Goal: Find specific page/section: Find specific page/section

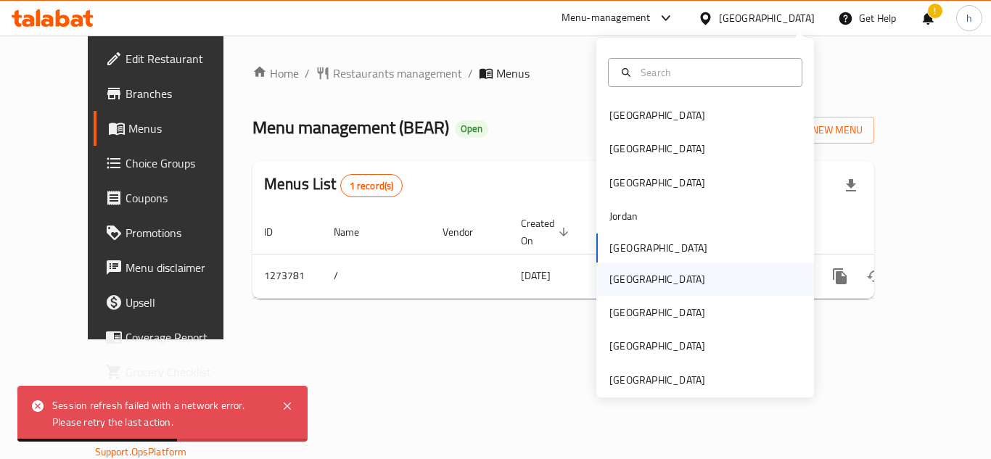
click at [613, 276] on div "[GEOGRAPHIC_DATA]" at bounding box center [657, 279] width 96 height 16
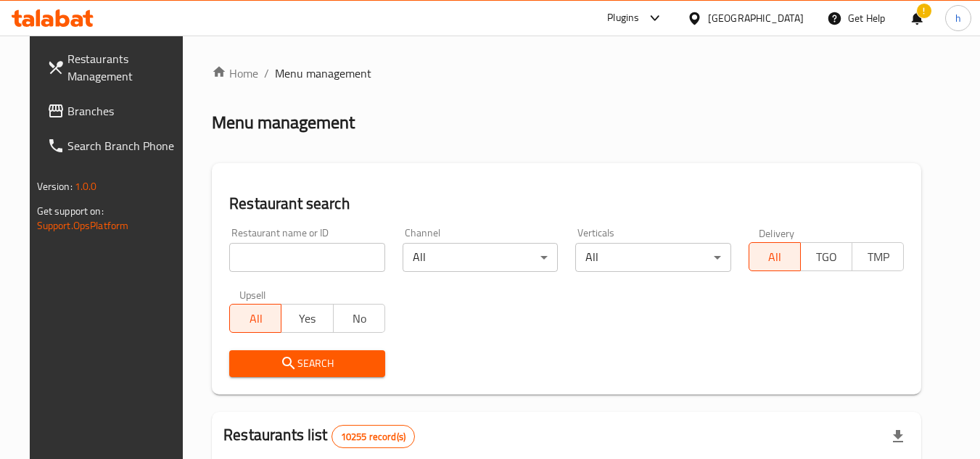
click at [96, 104] on span "Branches" at bounding box center [124, 110] width 115 height 17
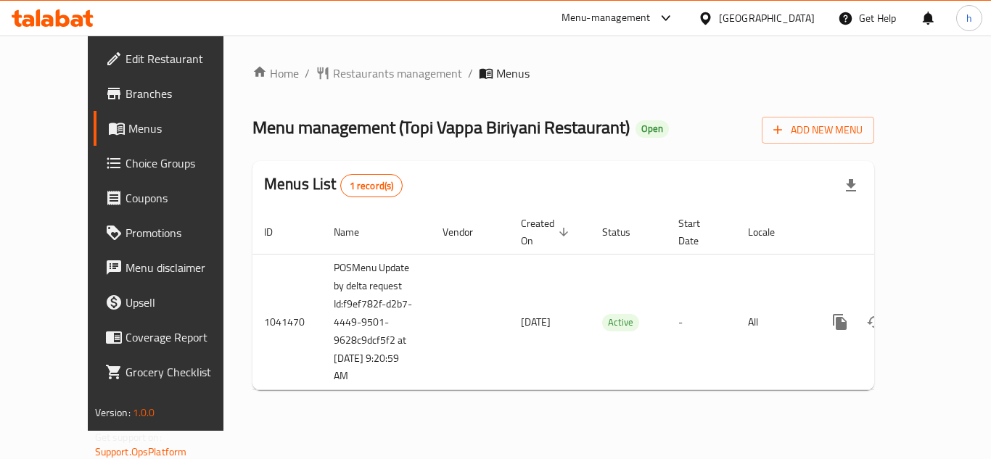
click at [719, 16] on div at bounding box center [708, 18] width 21 height 16
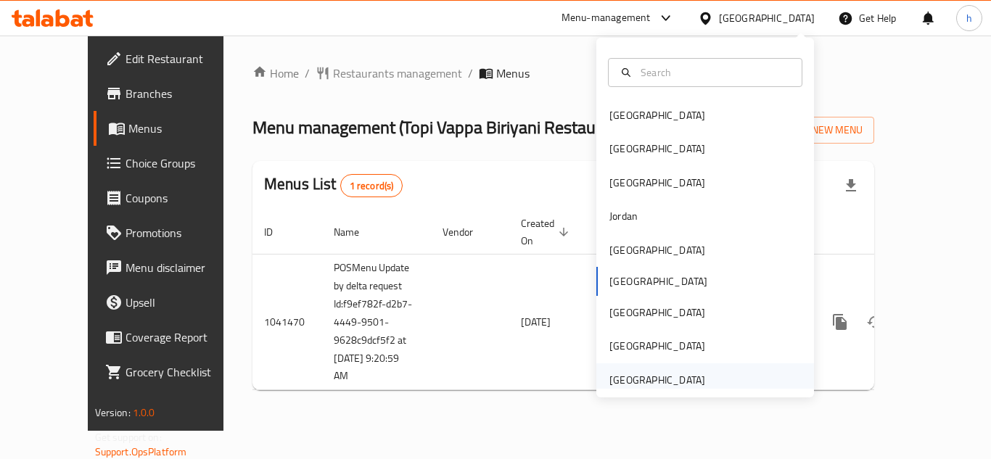
click at [679, 384] on div "[GEOGRAPHIC_DATA]" at bounding box center [657, 380] width 96 height 16
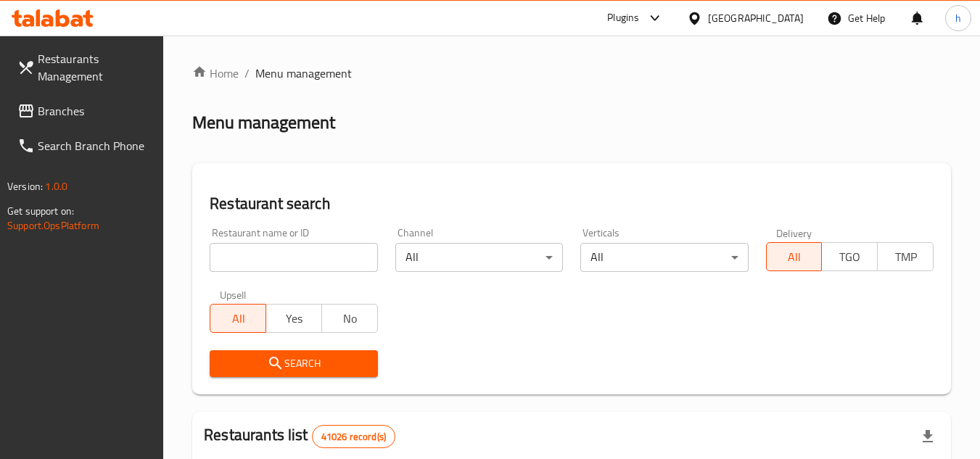
click at [49, 105] on span "Branches" at bounding box center [95, 110] width 115 height 17
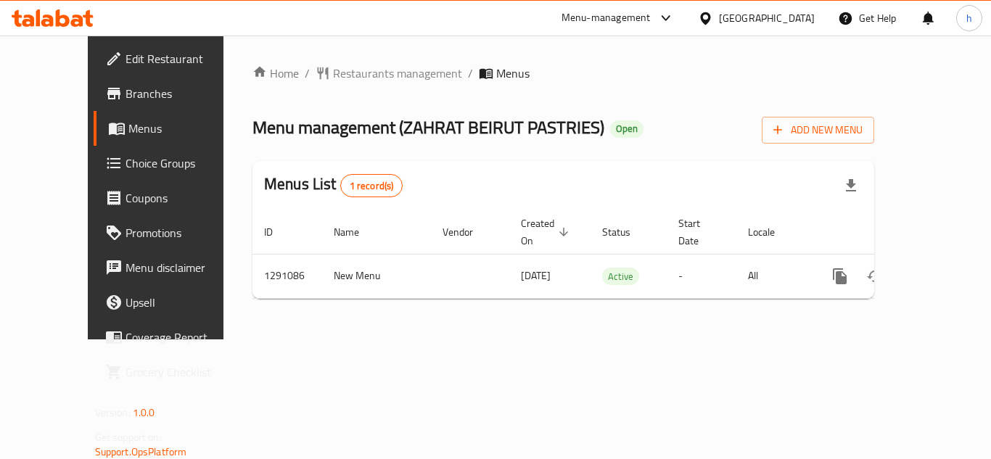
click at [769, 20] on div "[GEOGRAPHIC_DATA]" at bounding box center [767, 18] width 96 height 16
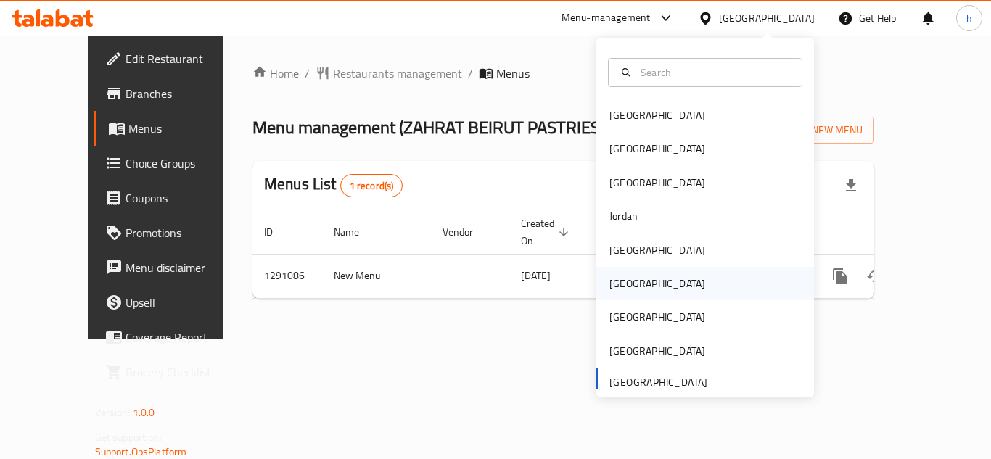
click at [654, 284] on div "[GEOGRAPHIC_DATA]" at bounding box center [705, 283] width 218 height 33
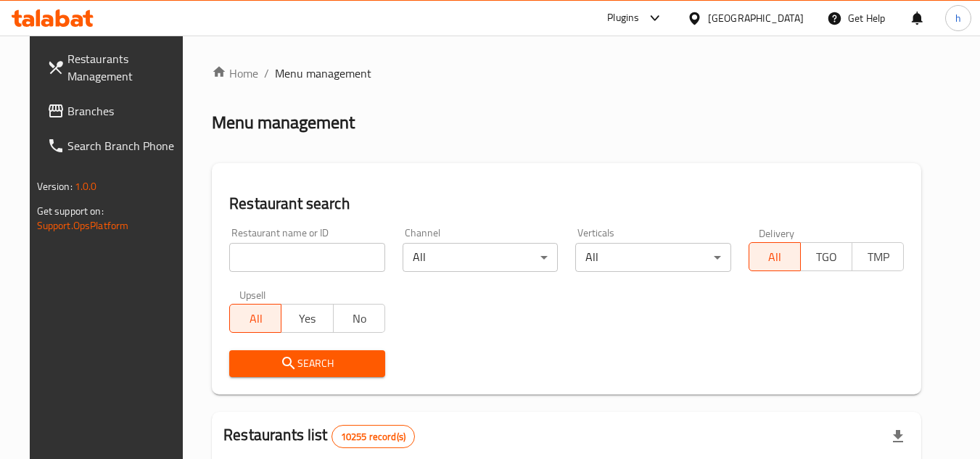
click at [80, 120] on span "Branches" at bounding box center [124, 110] width 115 height 17
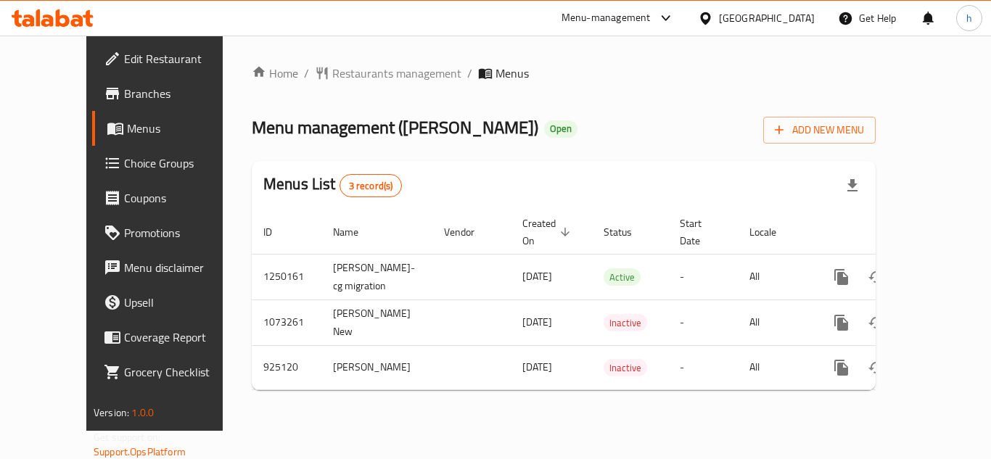
click at [814, 25] on div "[GEOGRAPHIC_DATA]" at bounding box center [767, 18] width 96 height 16
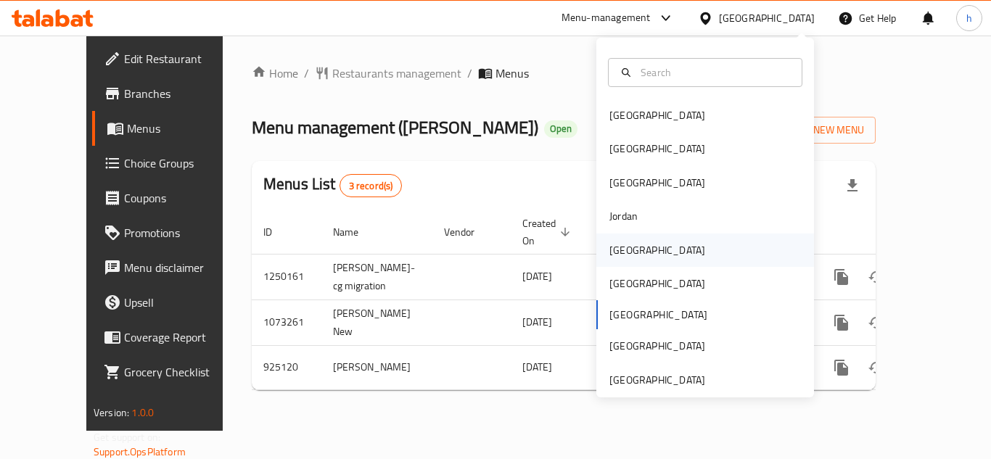
click at [612, 244] on div "[GEOGRAPHIC_DATA]" at bounding box center [657, 250] width 96 height 16
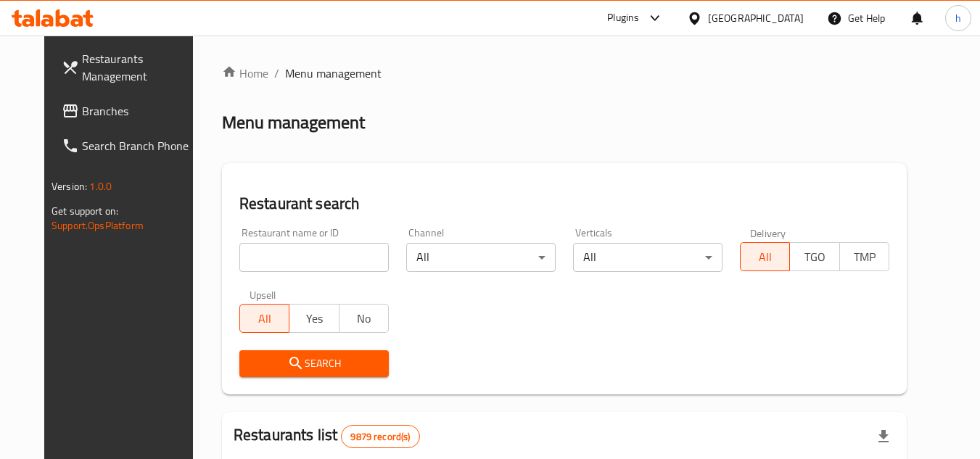
click at [82, 115] on span "Branches" at bounding box center [139, 110] width 115 height 17
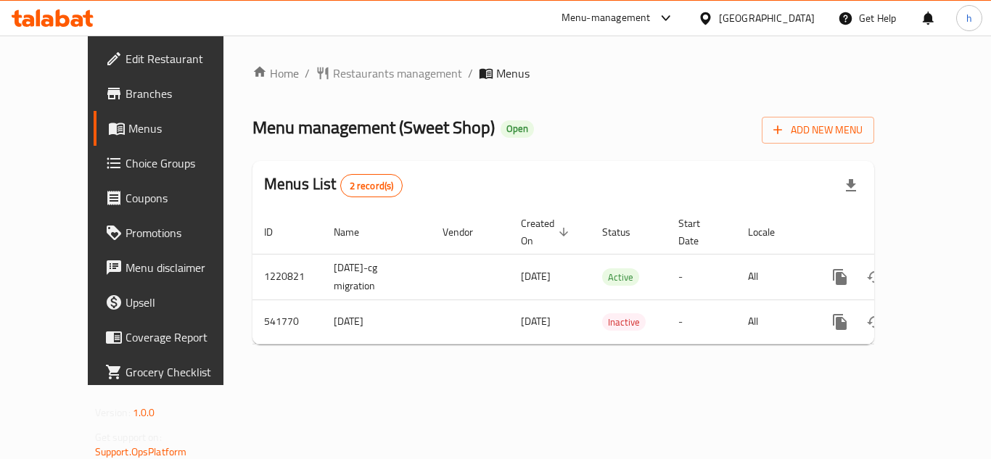
click at [798, 22] on div "Kuwait" at bounding box center [767, 18] width 96 height 16
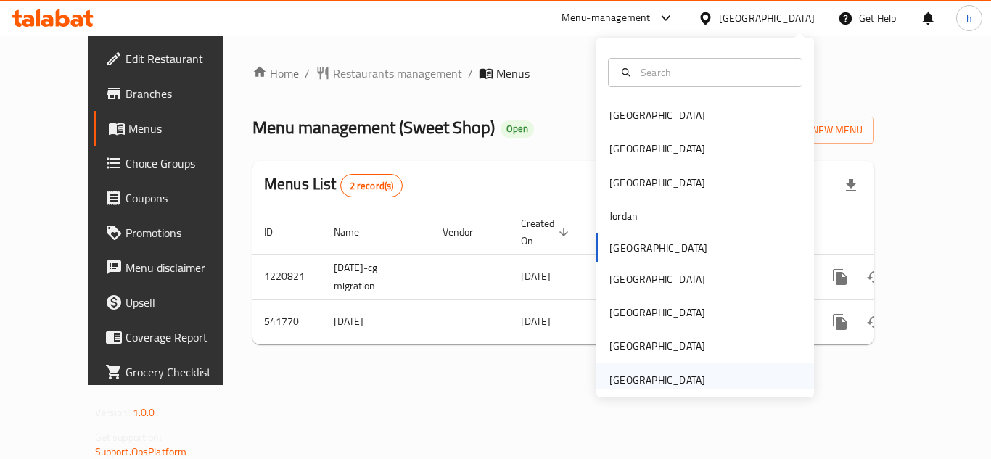
click at [626, 383] on div "[GEOGRAPHIC_DATA]" at bounding box center [657, 380] width 96 height 16
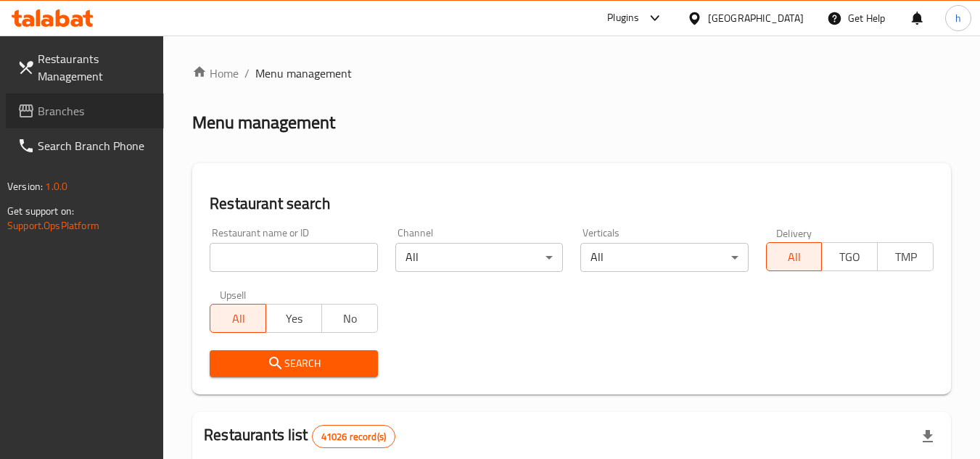
click at [99, 113] on span "Branches" at bounding box center [95, 110] width 115 height 17
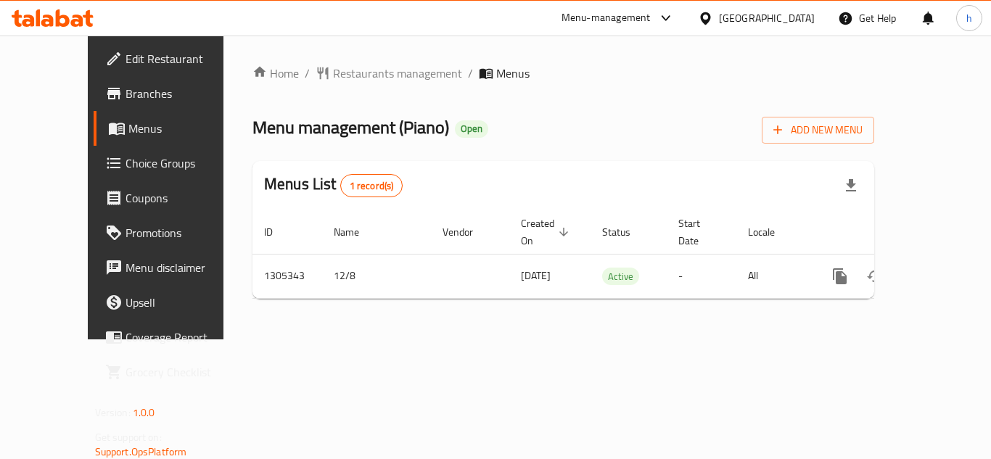
click at [650, 15] on div "Menu-management" at bounding box center [605, 17] width 89 height 17
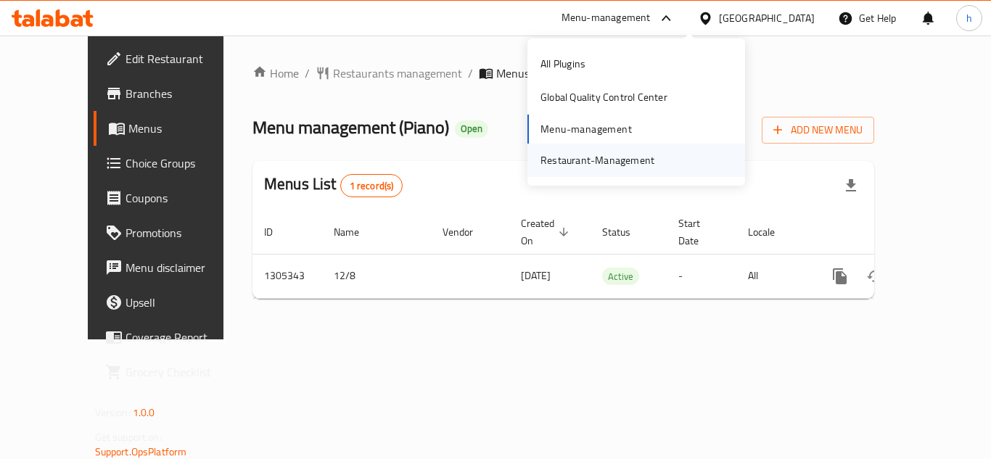
click at [645, 158] on div "Restaurant-Management" at bounding box center [597, 160] width 114 height 16
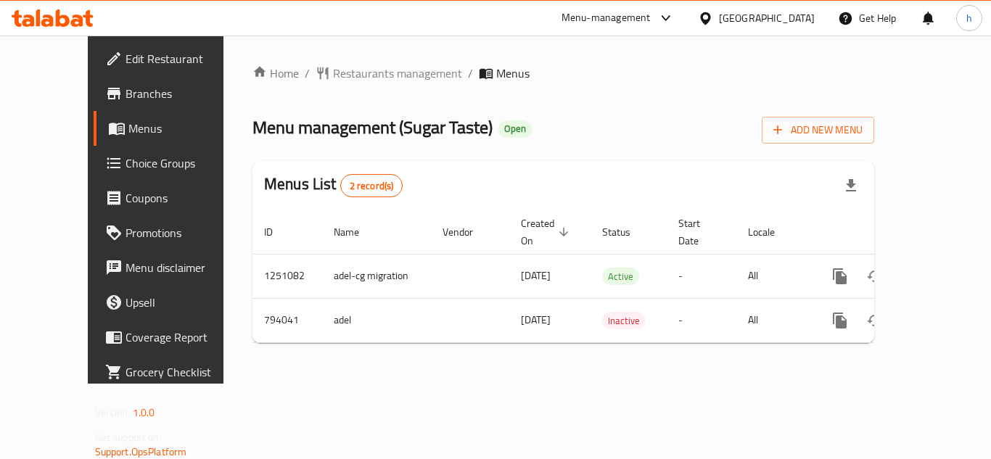
click at [795, 24] on div "Qatar" at bounding box center [767, 18] width 96 height 16
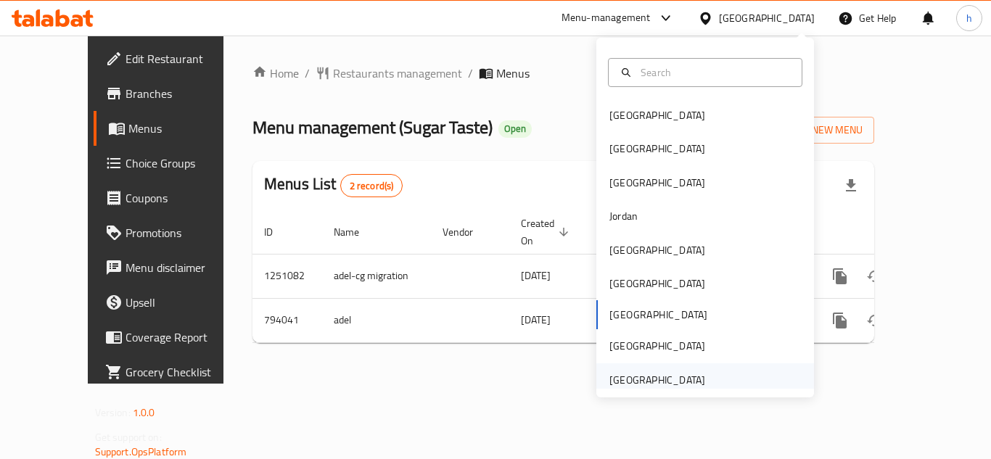
click at [682, 384] on div "[GEOGRAPHIC_DATA]" at bounding box center [657, 380] width 96 height 16
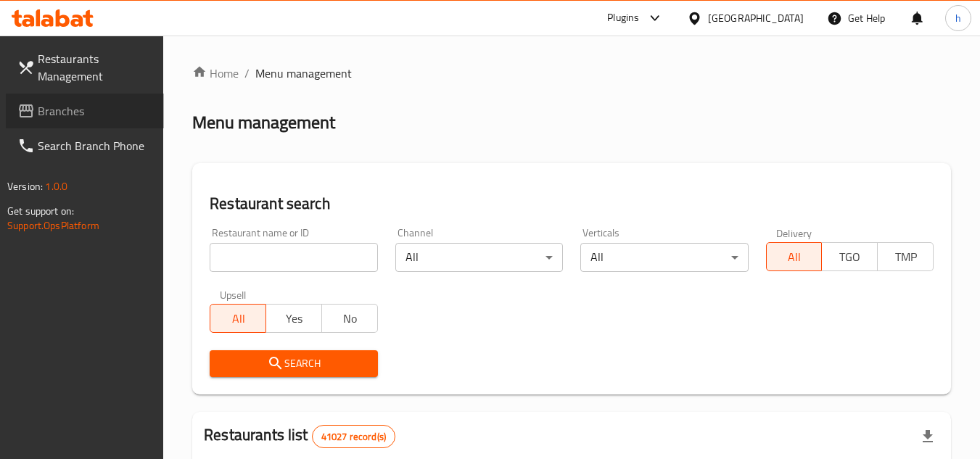
click at [93, 113] on span "Branches" at bounding box center [95, 110] width 115 height 17
click at [107, 102] on span "Branches" at bounding box center [88, 110] width 128 height 17
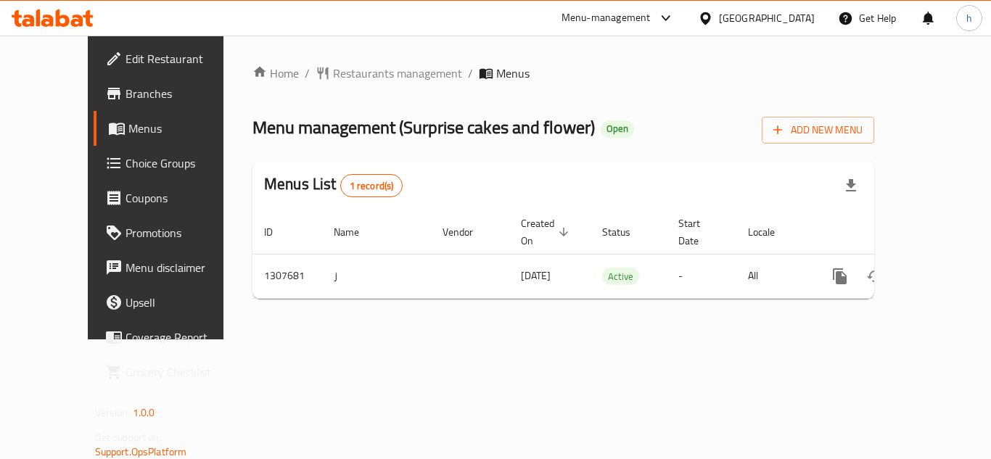
click at [791, 13] on div "[GEOGRAPHIC_DATA]" at bounding box center [767, 18] width 96 height 16
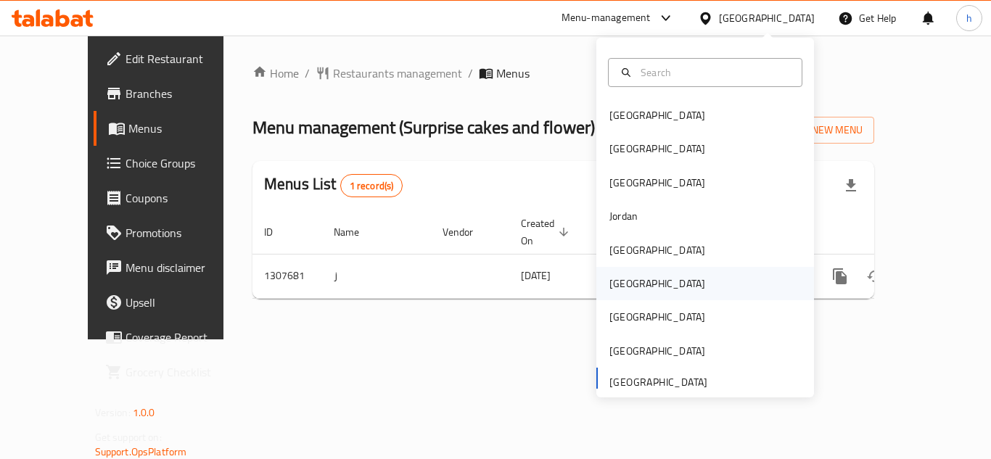
click at [615, 289] on div "[GEOGRAPHIC_DATA]" at bounding box center [657, 284] width 96 height 16
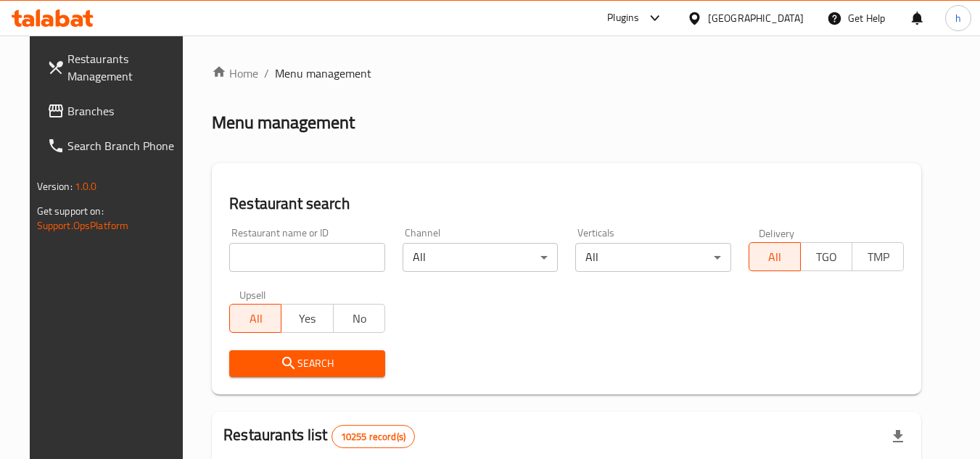
click at [75, 114] on span "Branches" at bounding box center [124, 110] width 115 height 17
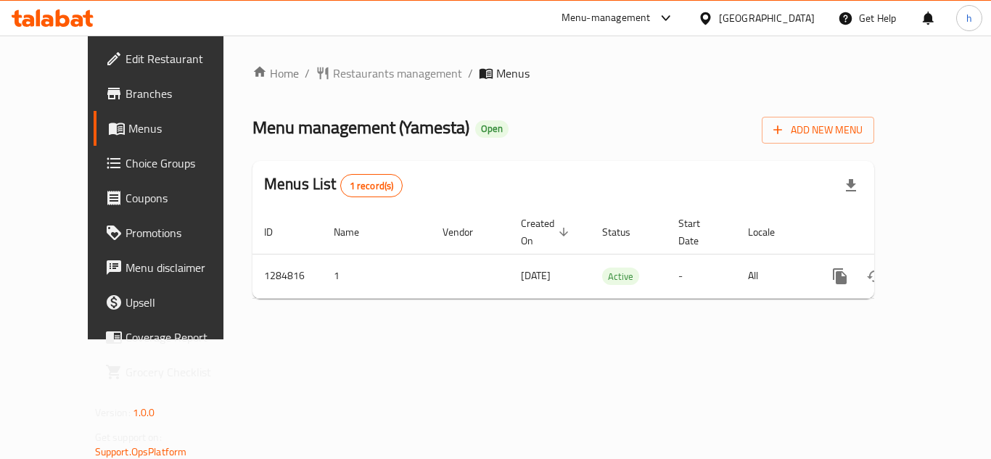
click at [713, 15] on icon at bounding box center [705, 18] width 15 height 15
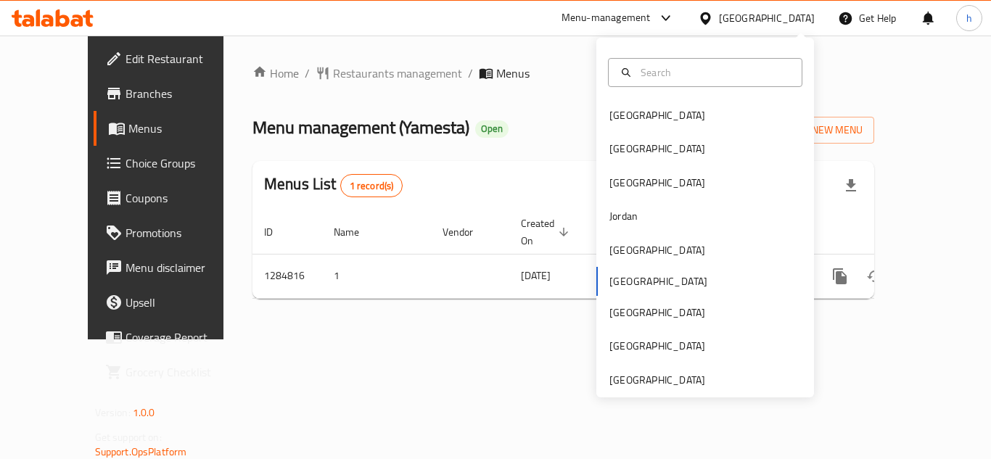
click at [511, 28] on div "Menu-management Oman Get Help h" at bounding box center [495, 18] width 991 height 35
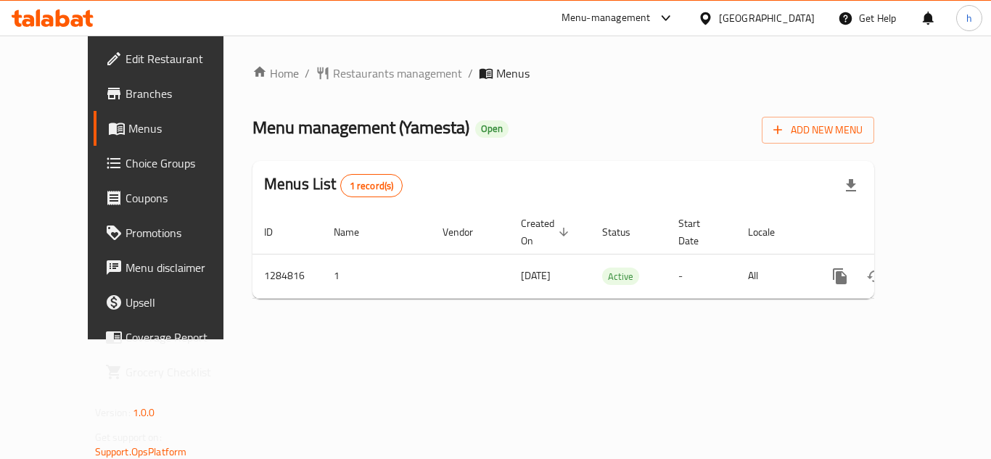
click at [650, 23] on div "Menu-management" at bounding box center [605, 17] width 89 height 17
click at [598, 126] on div "All Plugins Global Quality Control Center Menu-management Restaurant-Management" at bounding box center [635, 112] width 218 height 130
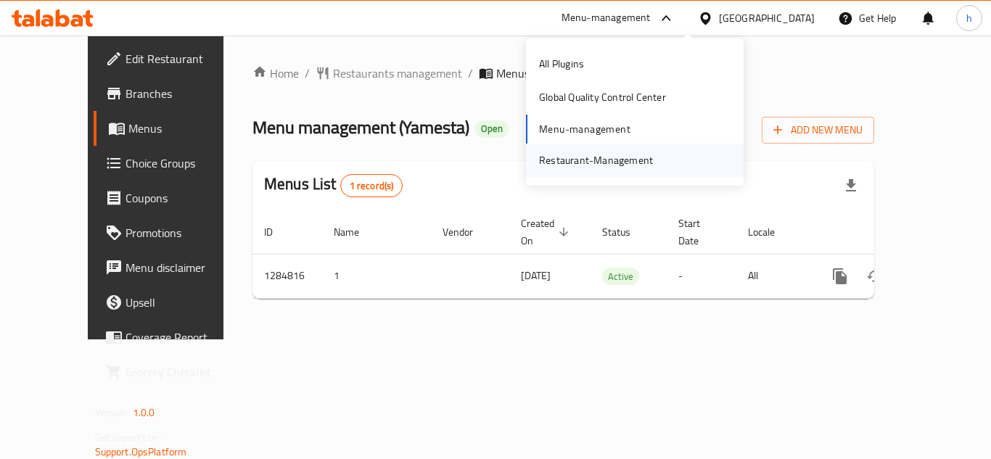
click at [579, 157] on div "Restaurant-Management" at bounding box center [596, 160] width 114 height 16
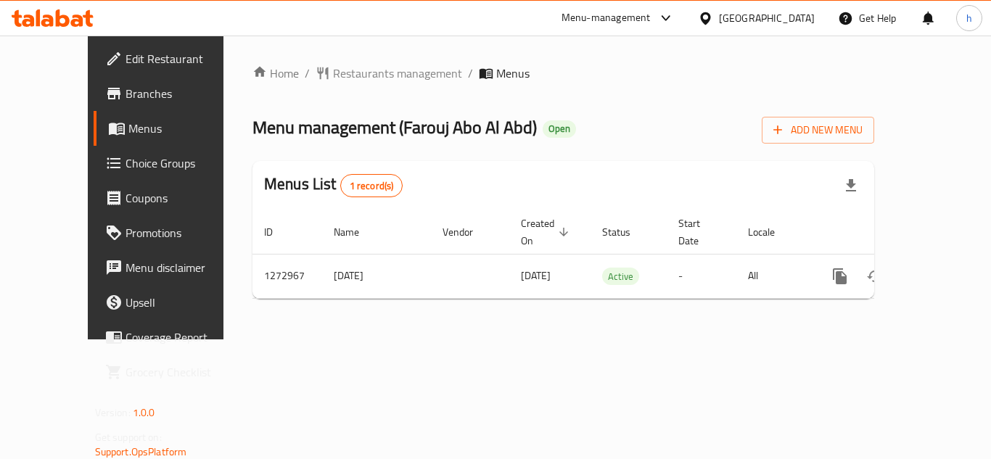
click at [801, 20] on div "[GEOGRAPHIC_DATA]" at bounding box center [767, 18] width 96 height 16
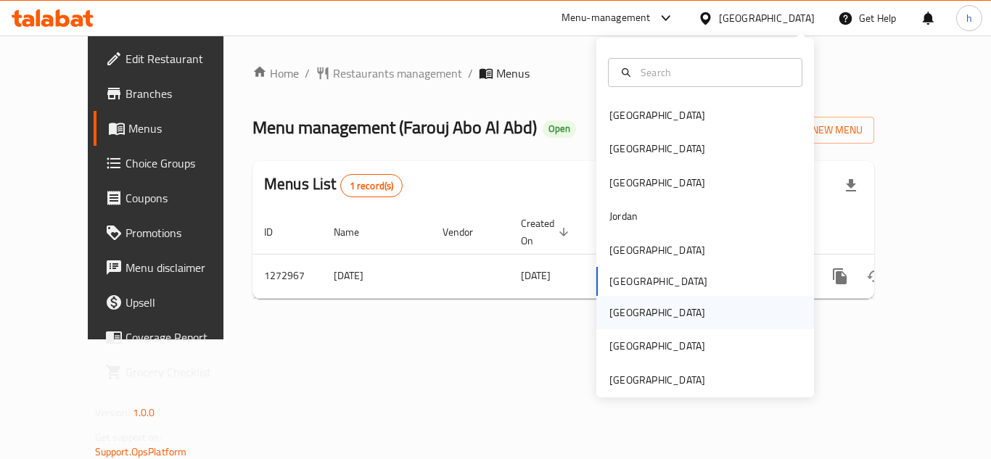
click at [660, 305] on div "[GEOGRAPHIC_DATA]" at bounding box center [705, 312] width 218 height 33
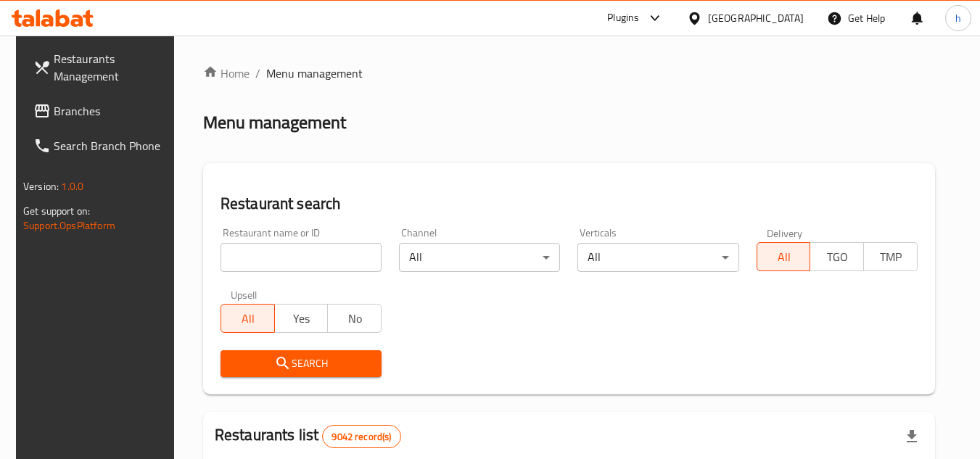
click at [78, 115] on span "Branches" at bounding box center [111, 110] width 115 height 17
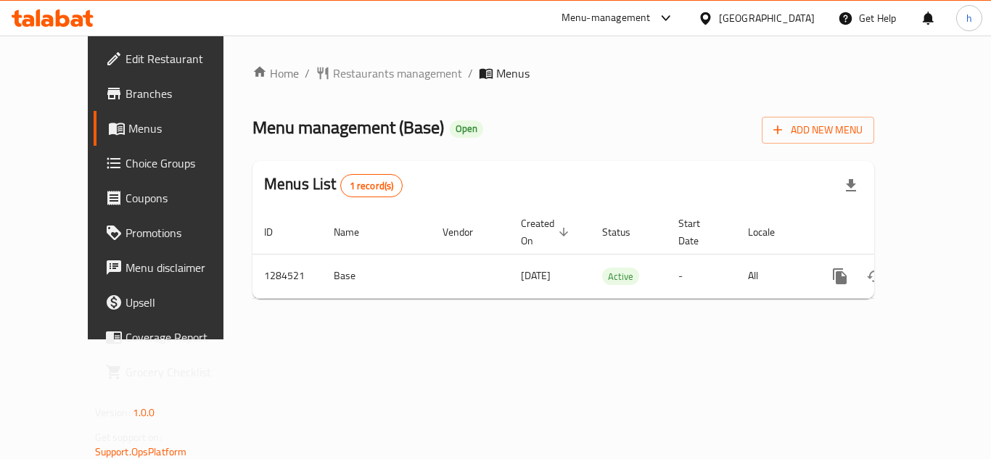
click at [713, 12] on icon at bounding box center [705, 18] width 15 height 15
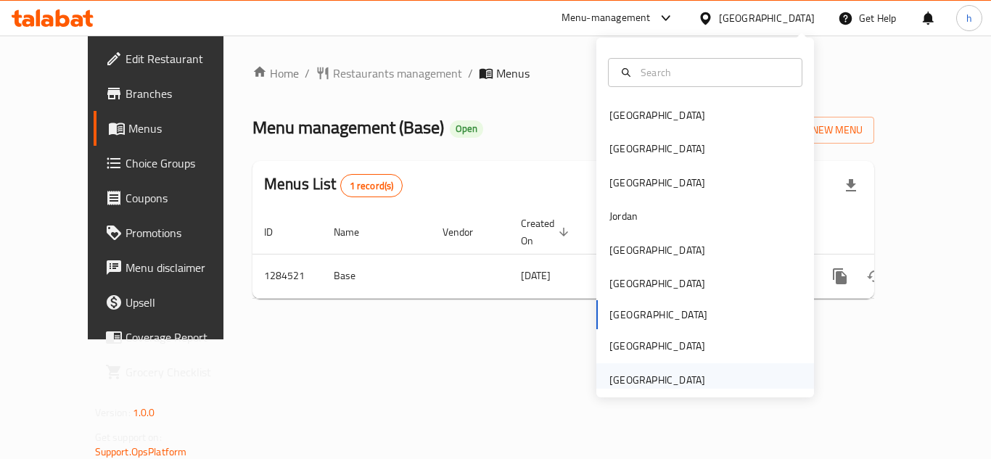
click at [640, 380] on div "[GEOGRAPHIC_DATA]" at bounding box center [657, 380] width 96 height 16
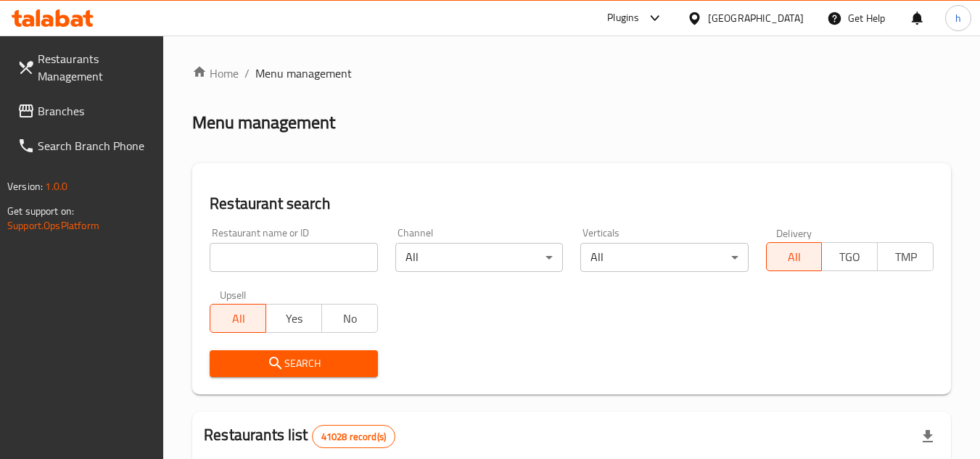
click at [95, 112] on span "Branches" at bounding box center [95, 110] width 115 height 17
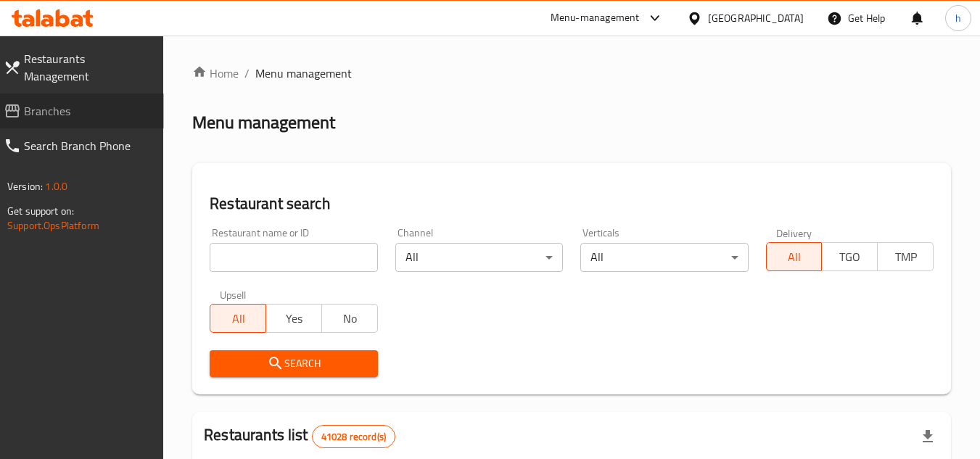
click at [105, 104] on link "Branches" at bounding box center [78, 111] width 172 height 35
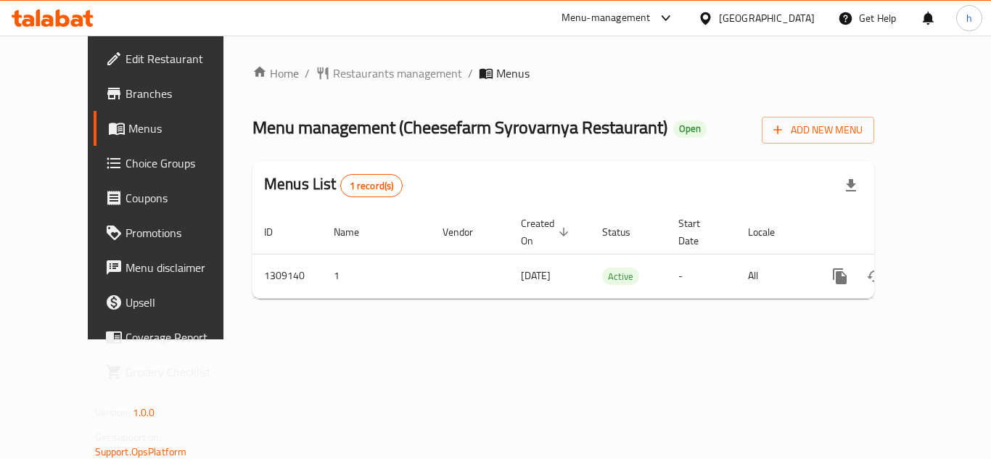
click at [641, 21] on div "Menu-management" at bounding box center [605, 17] width 89 height 17
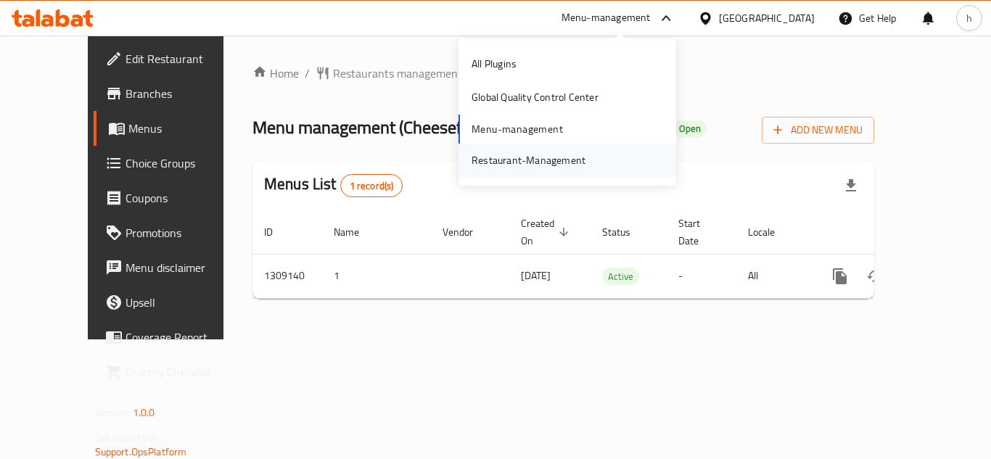
click at [579, 157] on div "Restaurant-Management" at bounding box center [528, 160] width 114 height 16
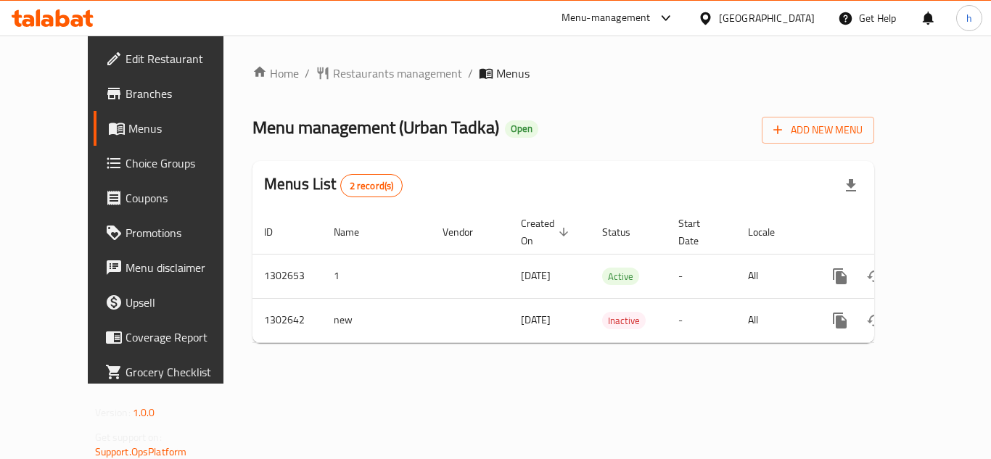
click at [713, 17] on icon at bounding box center [705, 18] width 15 height 15
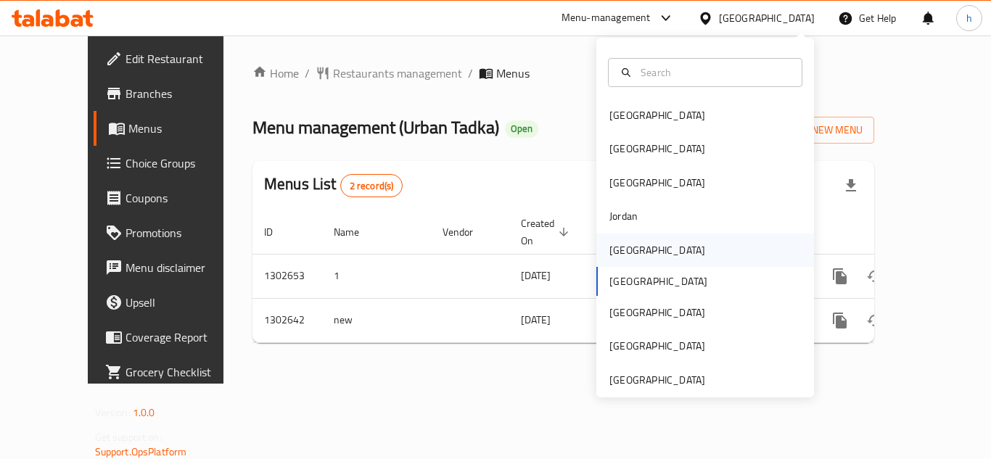
click at [686, 256] on div "[GEOGRAPHIC_DATA]" at bounding box center [705, 249] width 218 height 33
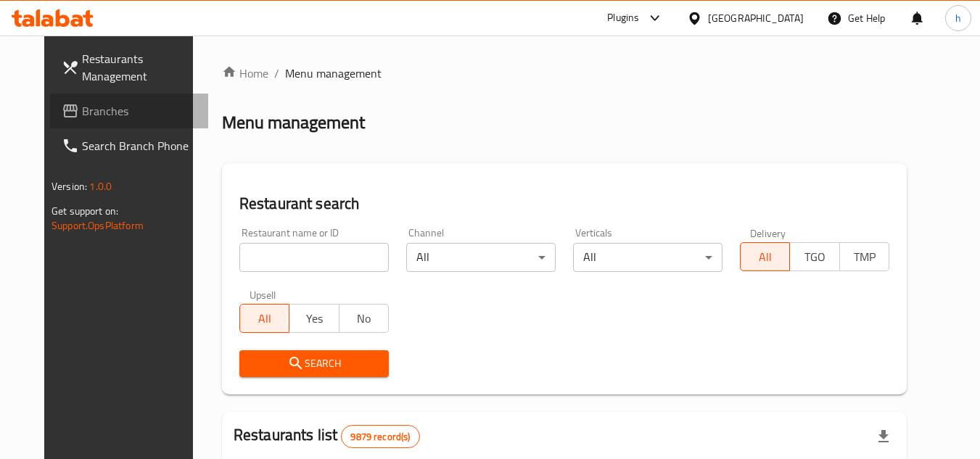
click at [106, 118] on span "Branches" at bounding box center [139, 110] width 115 height 17
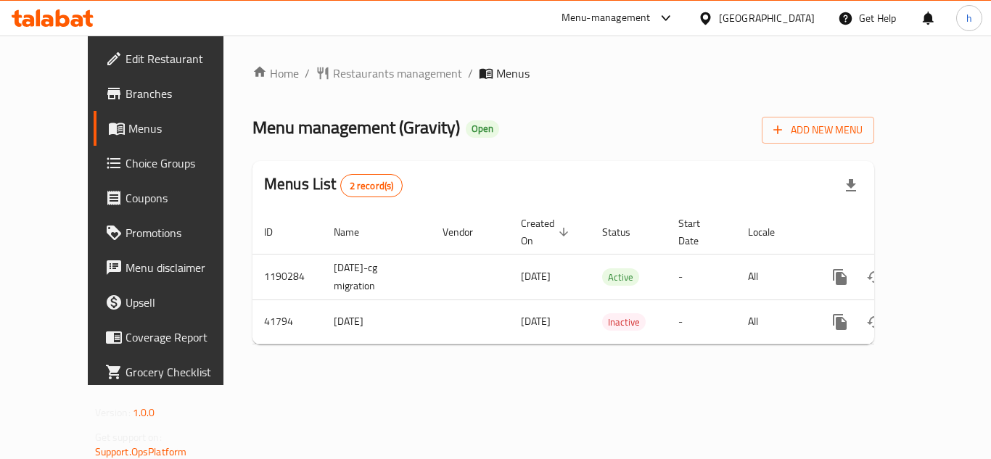
click at [713, 18] on icon at bounding box center [705, 18] width 15 height 15
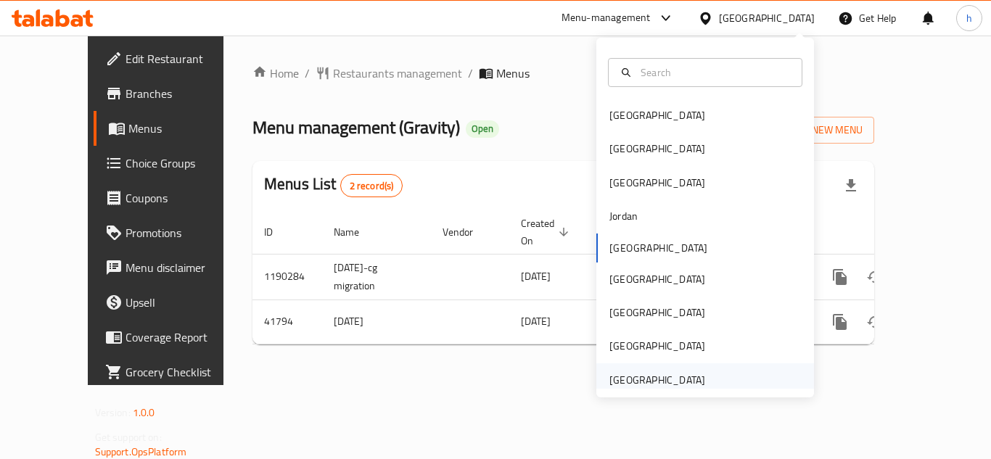
click at [634, 377] on div "[GEOGRAPHIC_DATA]" at bounding box center [657, 380] width 96 height 16
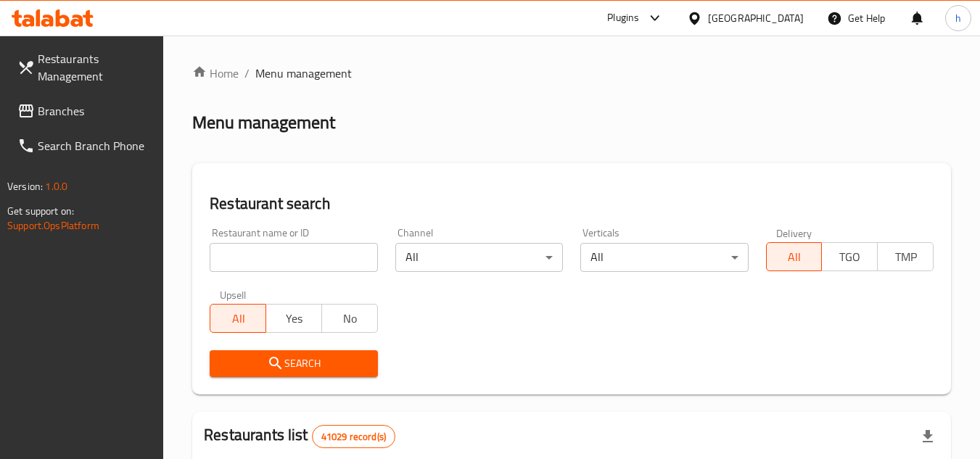
click at [112, 109] on span "Branches" at bounding box center [95, 110] width 115 height 17
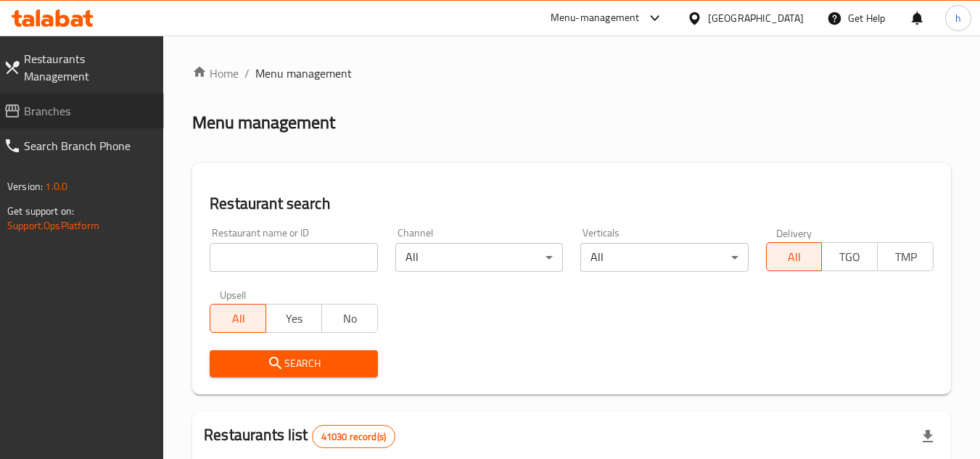
click at [78, 102] on span "Branches" at bounding box center [88, 110] width 128 height 17
click at [75, 102] on span "Branches" at bounding box center [88, 110] width 128 height 17
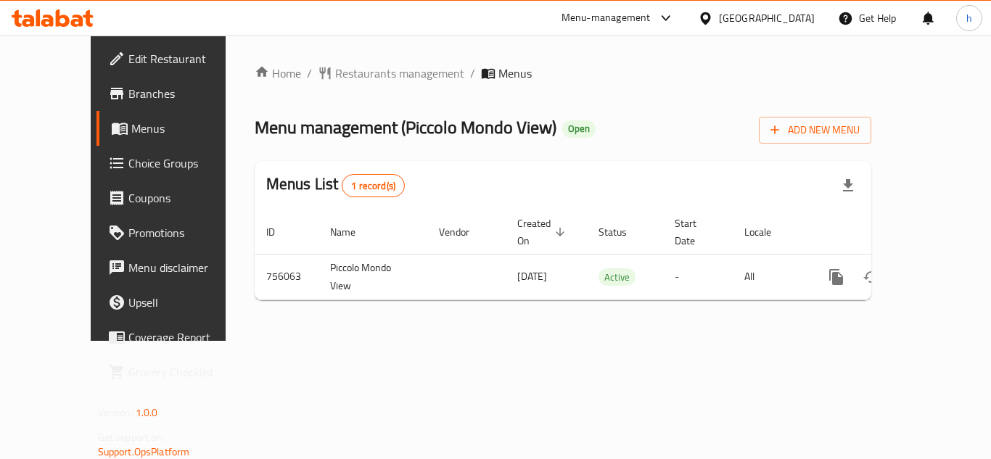
click at [636, 15] on div "Menu-management" at bounding box center [605, 17] width 89 height 17
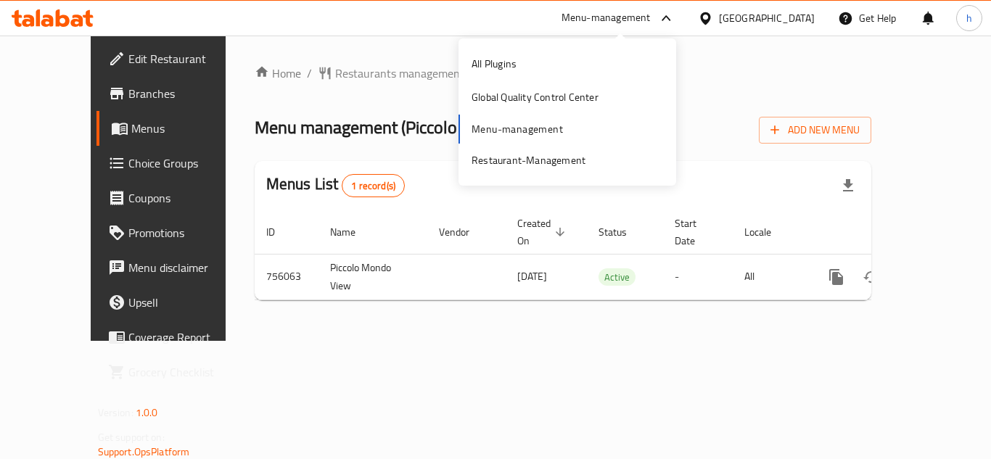
click at [540, 132] on div "All Plugins Global Quality Control Center Menu-management Restaurant-Management" at bounding box center [567, 112] width 218 height 130
click at [538, 161] on div "Restaurant-Management" at bounding box center [528, 160] width 114 height 16
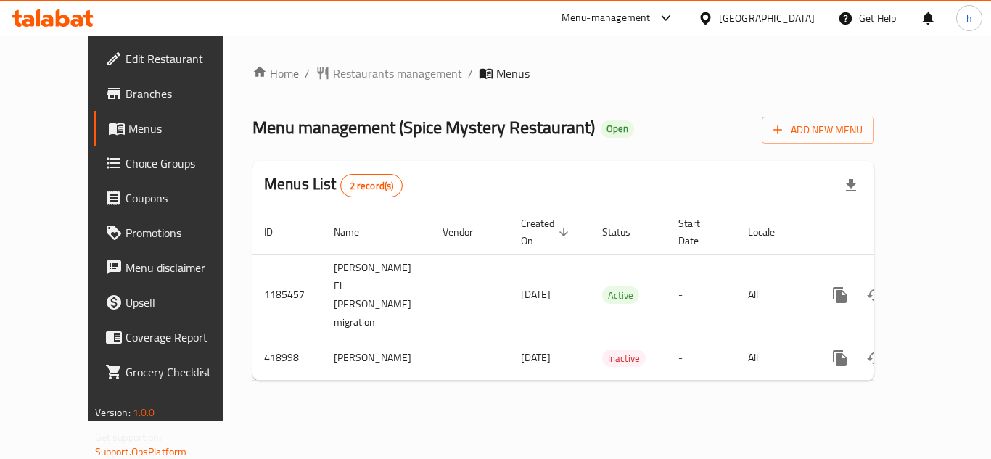
click at [785, 23] on div "[GEOGRAPHIC_DATA]" at bounding box center [767, 18] width 96 height 16
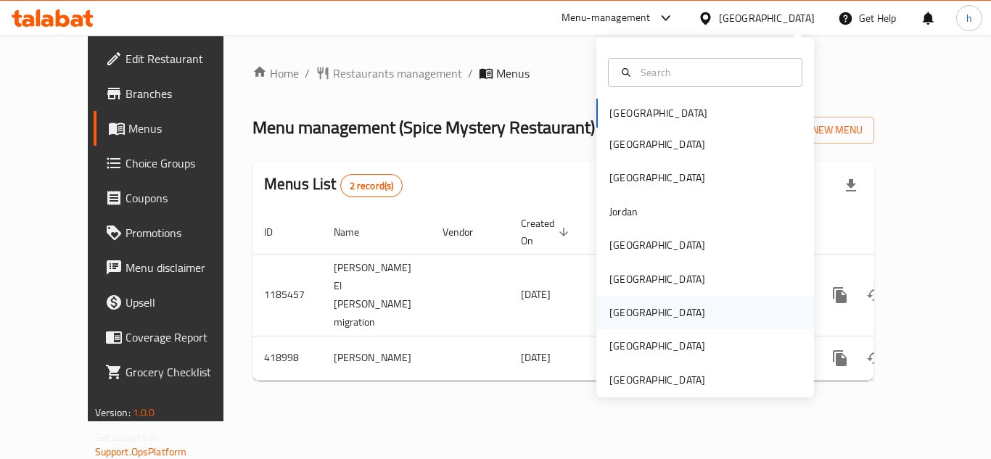
click at [679, 310] on div "[GEOGRAPHIC_DATA]" at bounding box center [705, 312] width 218 height 33
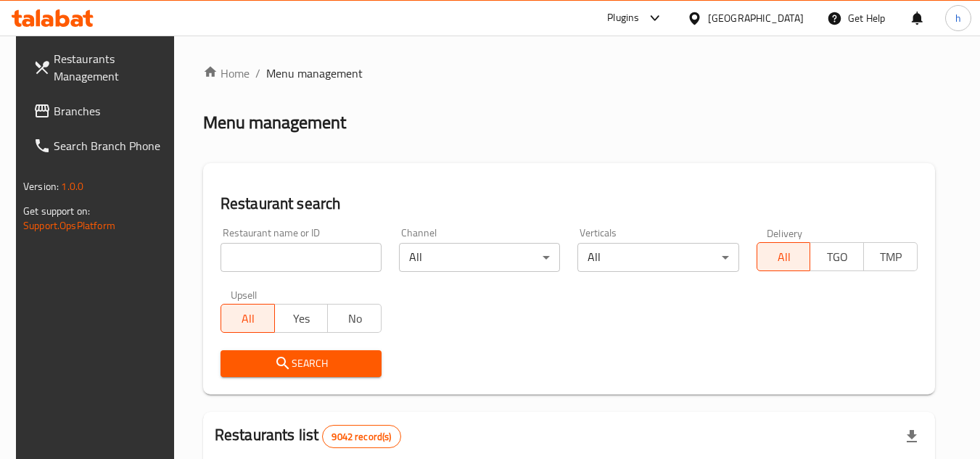
click at [88, 112] on span "Branches" at bounding box center [111, 110] width 115 height 17
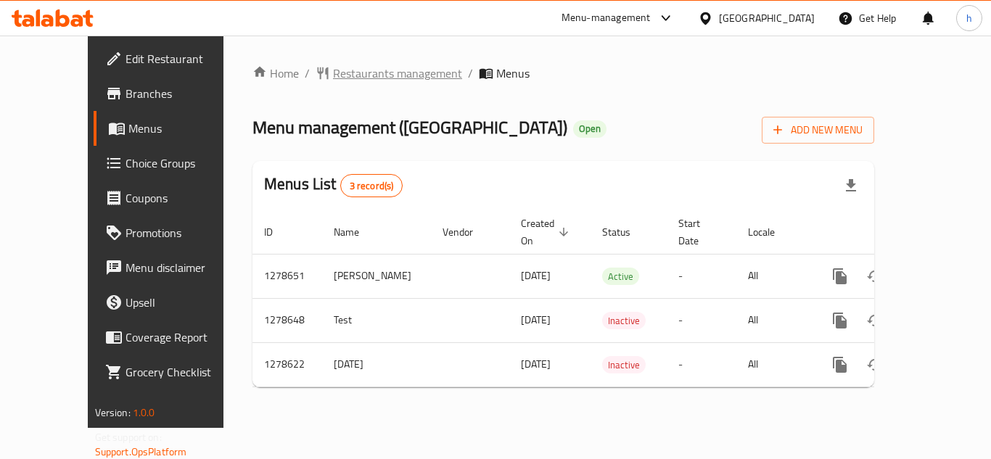
click at [337, 65] on span "Restaurants management" at bounding box center [397, 73] width 129 height 17
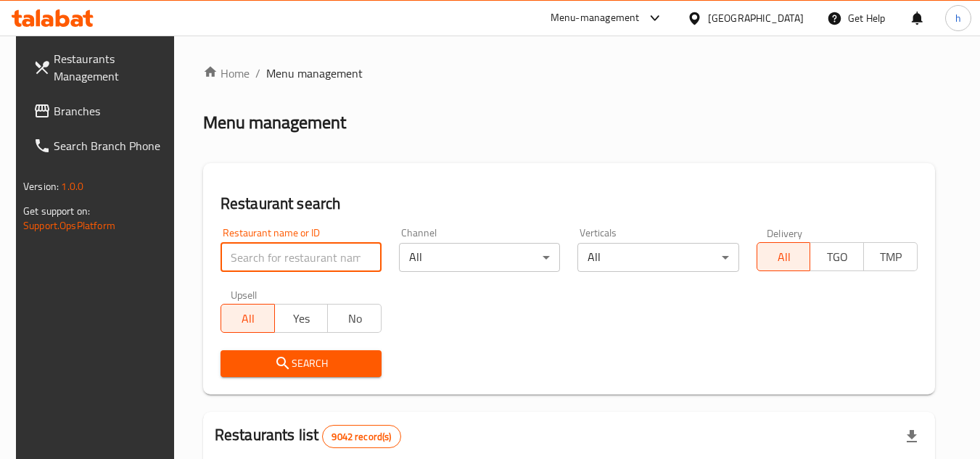
paste input "692976"
type input "692976"
drag, startPoint x: 297, startPoint y: 360, endPoint x: 310, endPoint y: 328, distance: 34.1
click at [299, 360] on span "Search" at bounding box center [301, 364] width 138 height 18
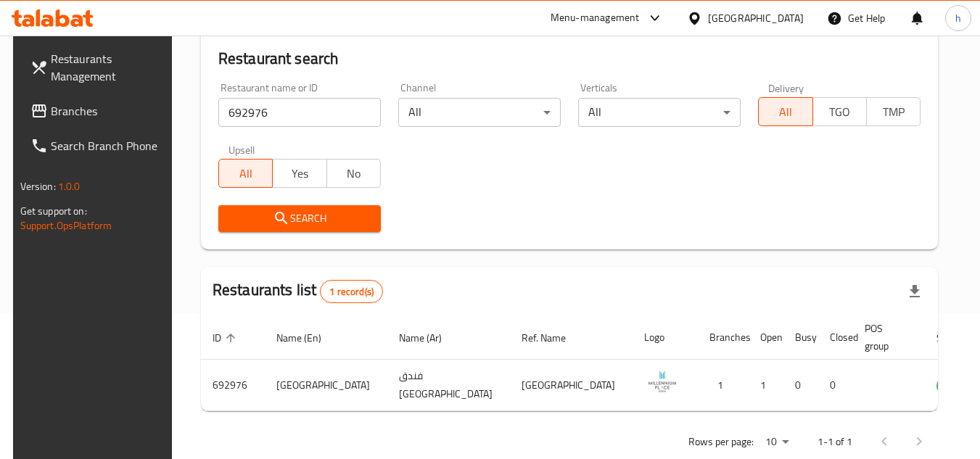
scroll to position [188, 0]
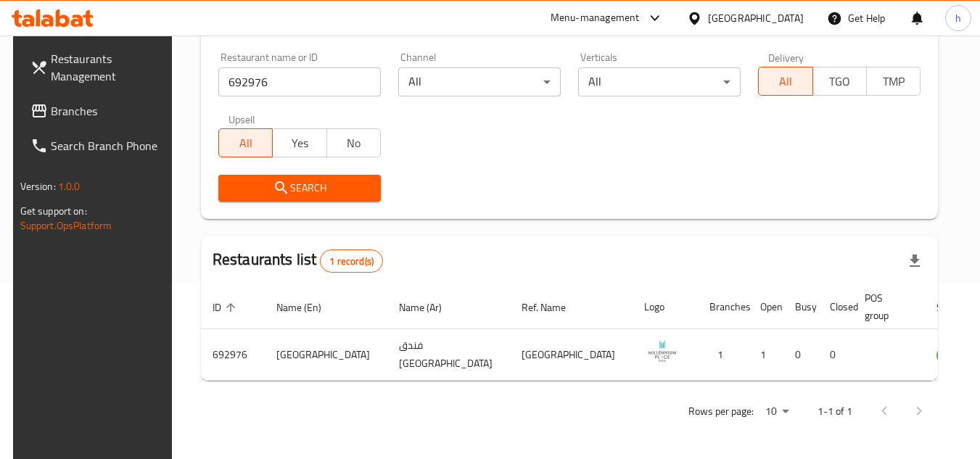
click at [664, 18] on div at bounding box center [652, 17] width 24 height 17
click at [782, 16] on div "[GEOGRAPHIC_DATA]" at bounding box center [756, 18] width 96 height 16
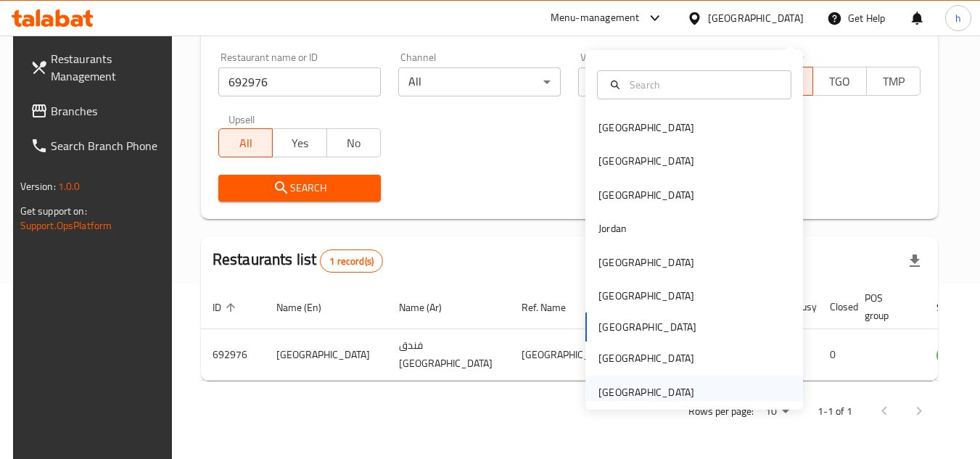
click at [611, 384] on div "[GEOGRAPHIC_DATA]" at bounding box center [646, 392] width 96 height 16
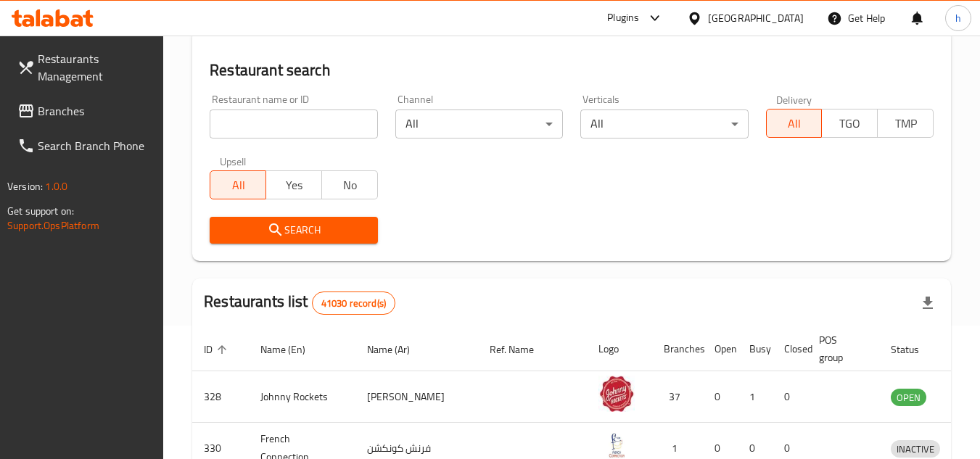
scroll to position [188, 0]
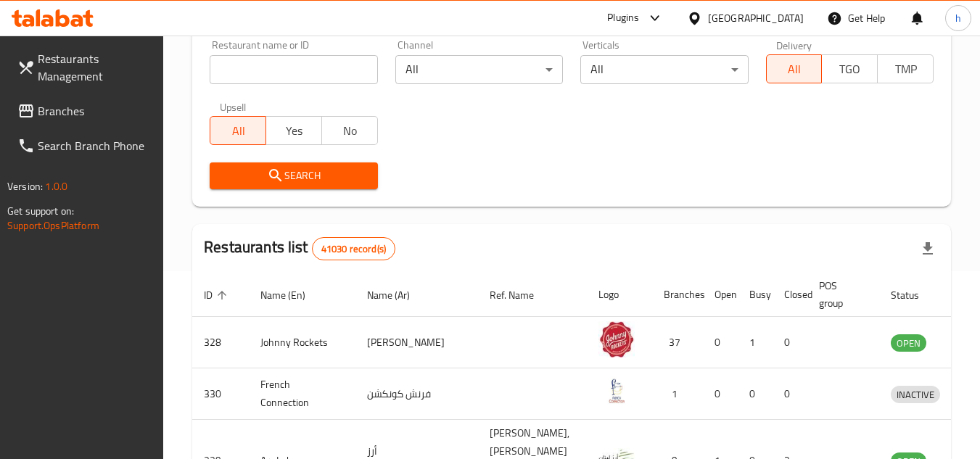
click at [124, 119] on span "Branches" at bounding box center [95, 110] width 115 height 17
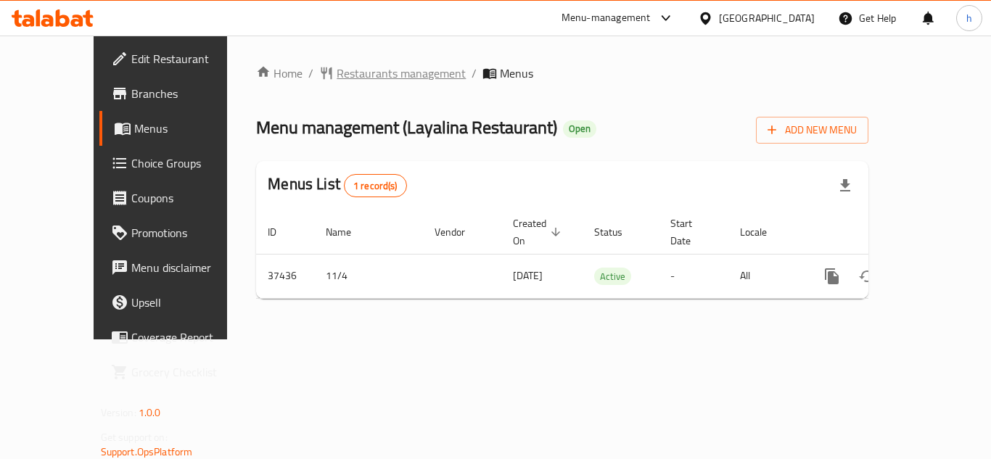
click at [340, 75] on span "Restaurants management" at bounding box center [400, 73] width 129 height 17
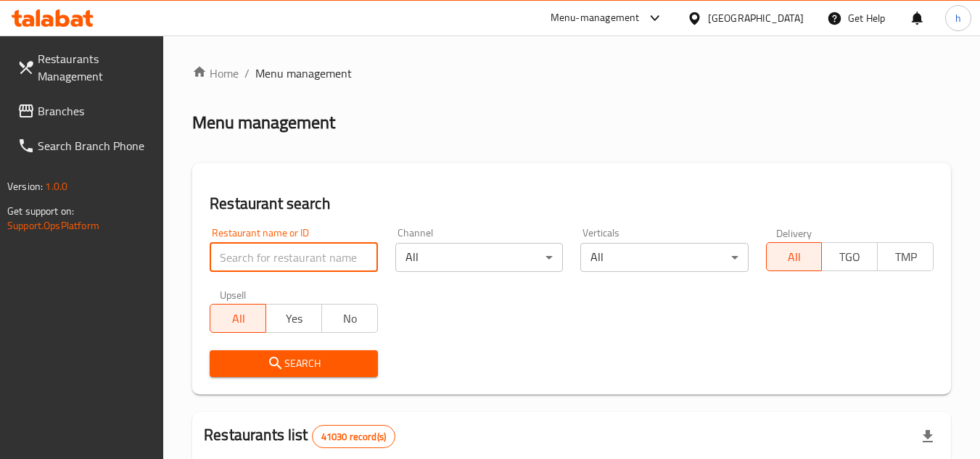
click at [305, 253] on input "search" at bounding box center [294, 257] width 168 height 29
paste input "19436"
type input "19436"
click button "Search" at bounding box center [294, 363] width 168 height 27
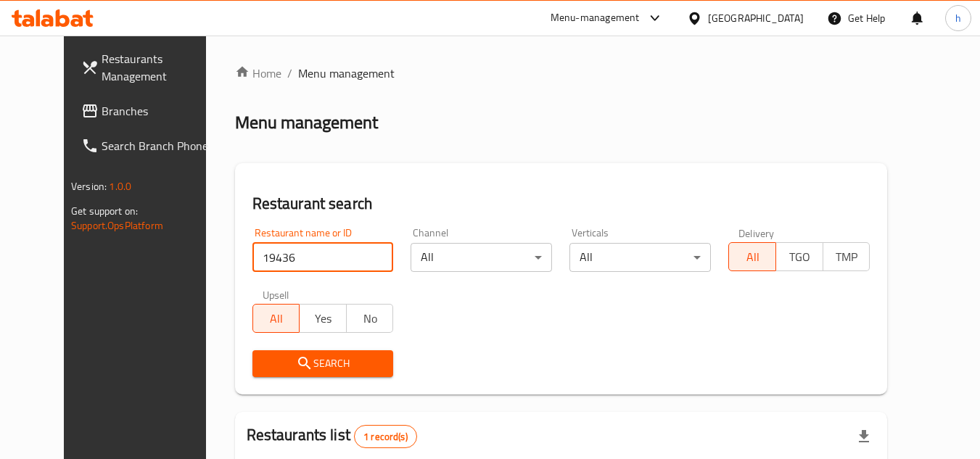
scroll to position [145, 0]
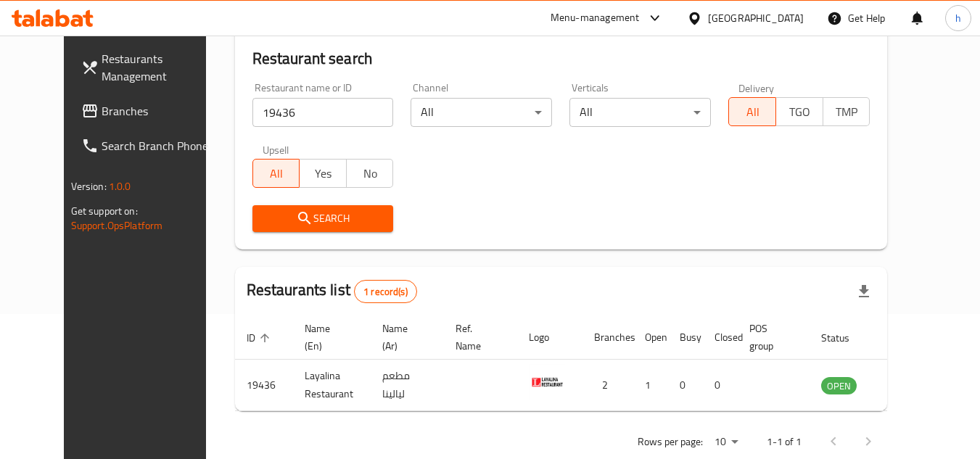
click at [729, 19] on div "[GEOGRAPHIC_DATA]" at bounding box center [756, 18] width 96 height 16
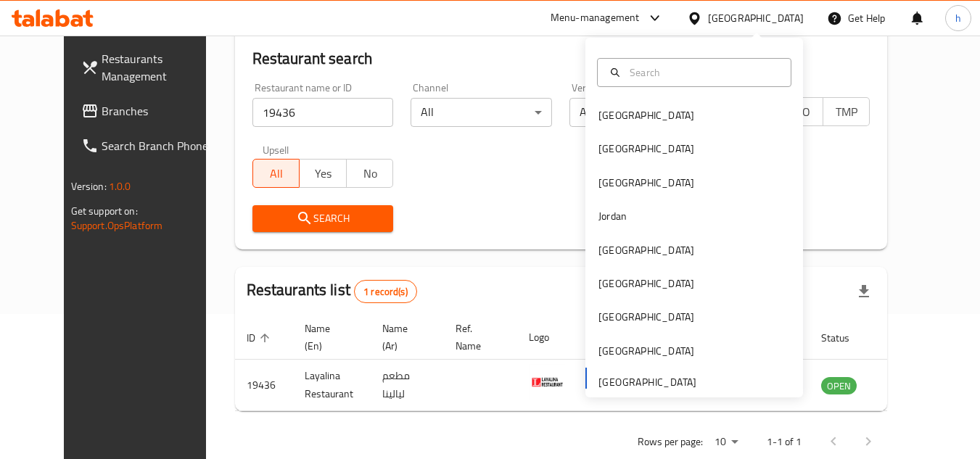
click at [606, 17] on div "Menu-management" at bounding box center [594, 17] width 89 height 17
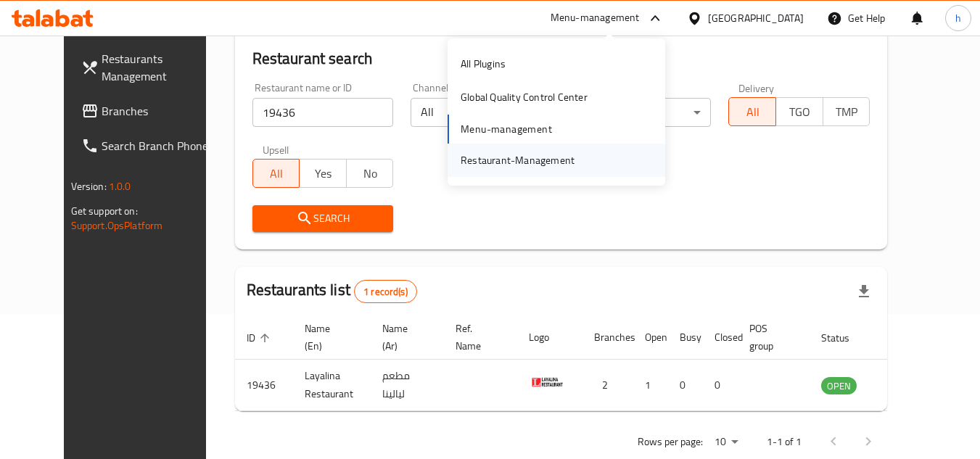
click at [587, 149] on div "Restaurant-Management" at bounding box center [556, 160] width 218 height 33
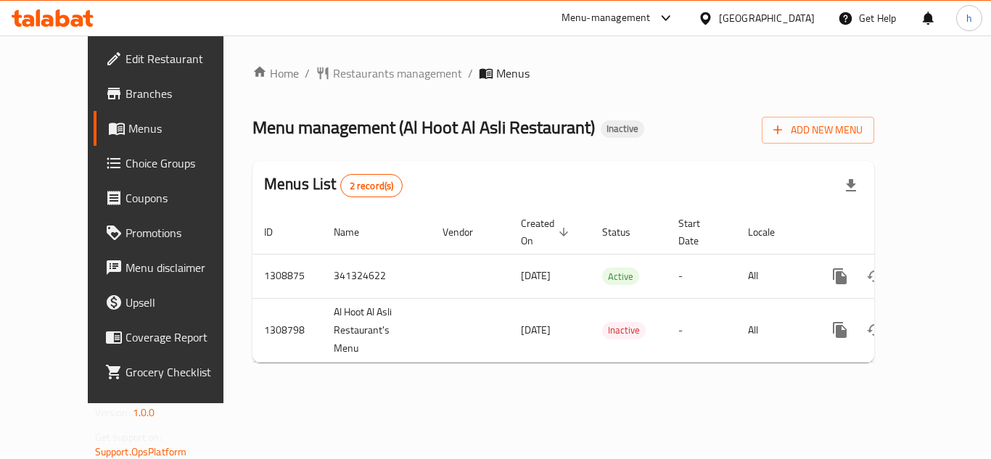
click at [798, 22] on div "[GEOGRAPHIC_DATA]" at bounding box center [767, 18] width 96 height 16
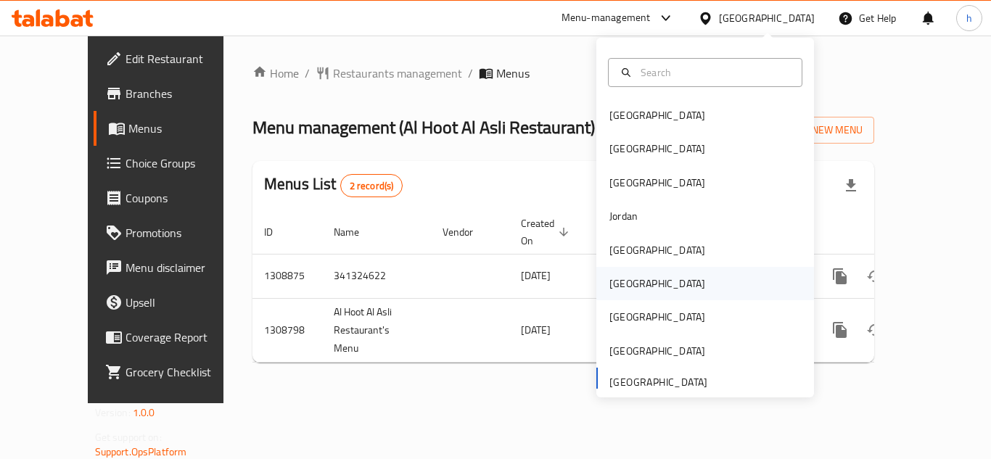
click at [633, 284] on div "[GEOGRAPHIC_DATA]" at bounding box center [657, 283] width 119 height 33
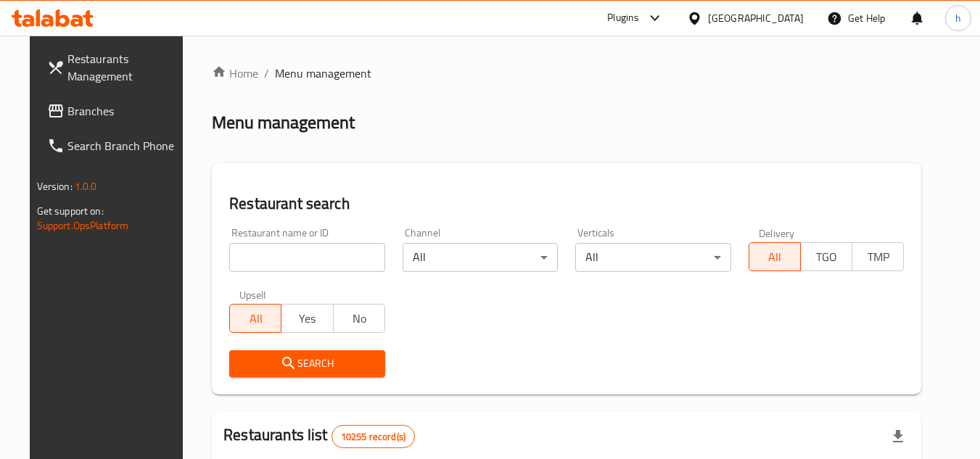
click at [116, 117] on span "Branches" at bounding box center [124, 110] width 115 height 17
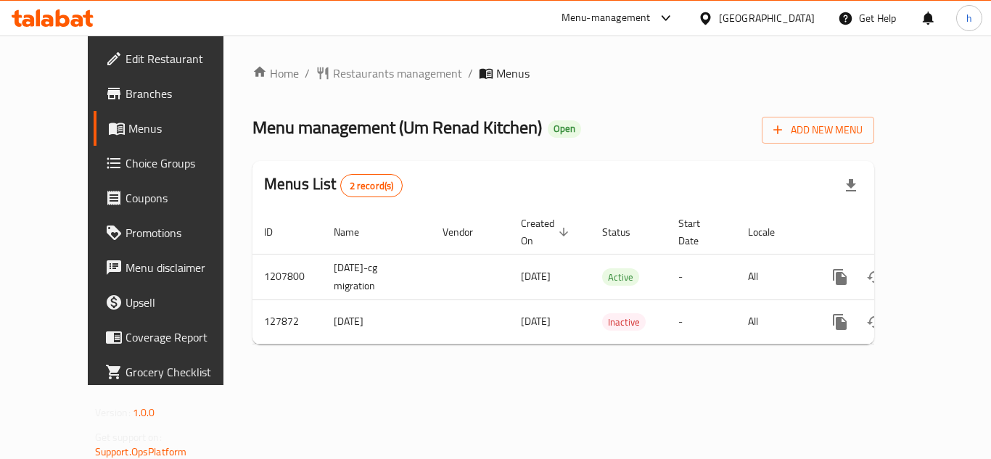
click at [795, 17] on div "[GEOGRAPHIC_DATA]" at bounding box center [767, 18] width 96 height 16
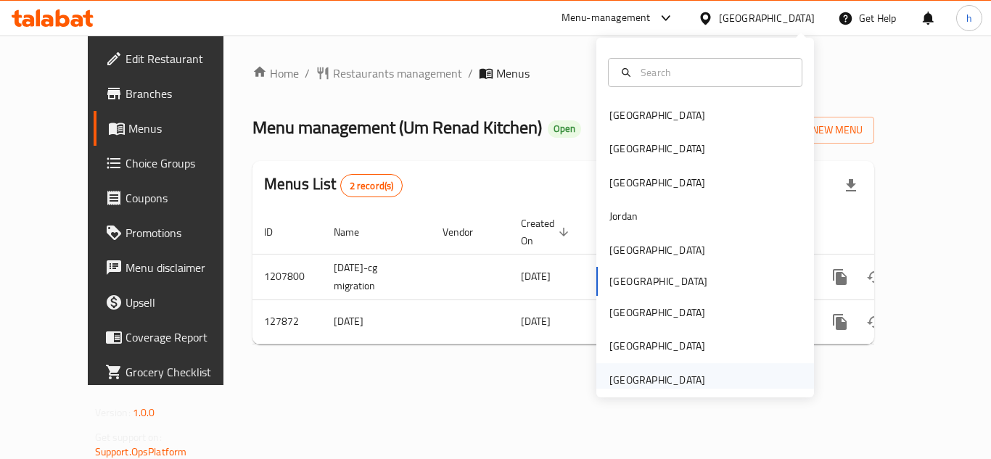
click at [707, 375] on div "[GEOGRAPHIC_DATA]" at bounding box center [705, 379] width 218 height 33
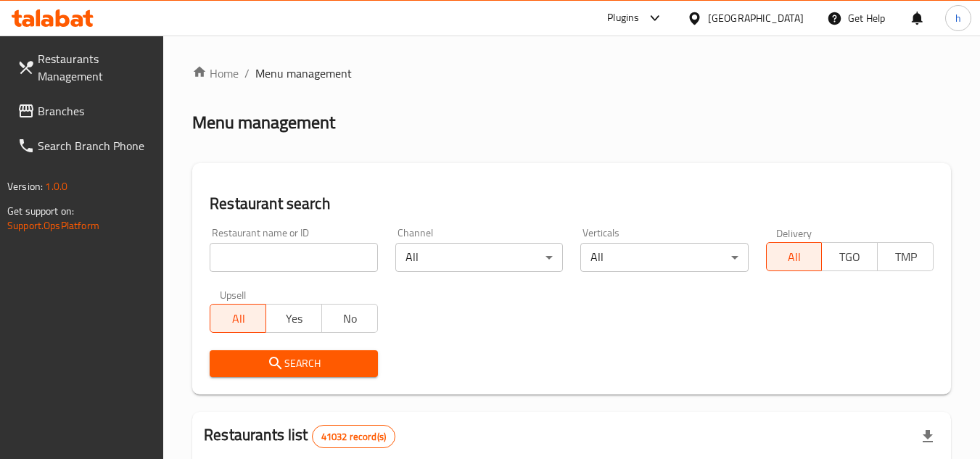
click at [107, 120] on link "Branches" at bounding box center [85, 111] width 158 height 35
